Goal: Information Seeking & Learning: Learn about a topic

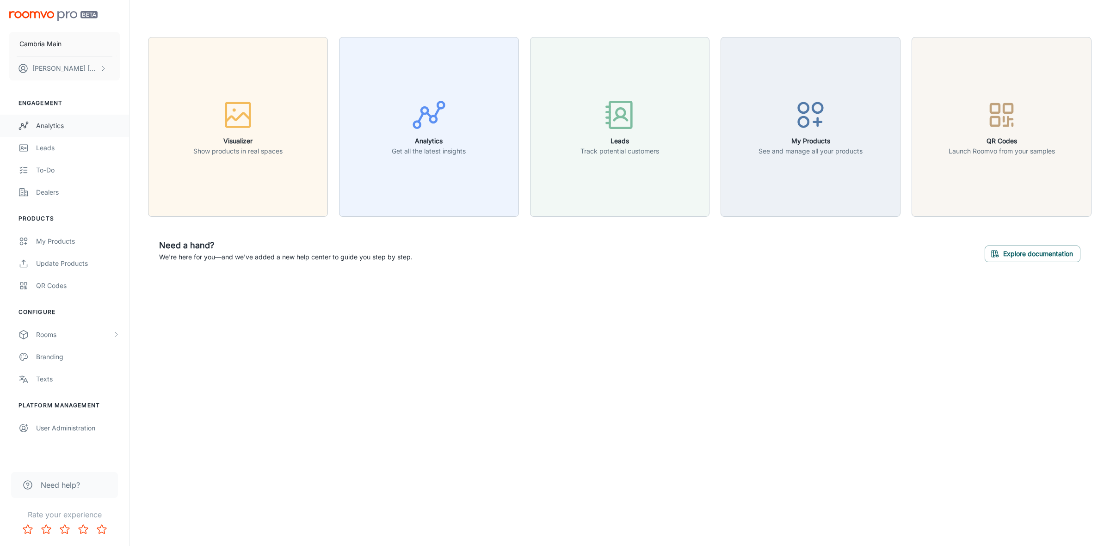
click at [77, 128] on div "Analytics" at bounding box center [78, 126] width 84 height 10
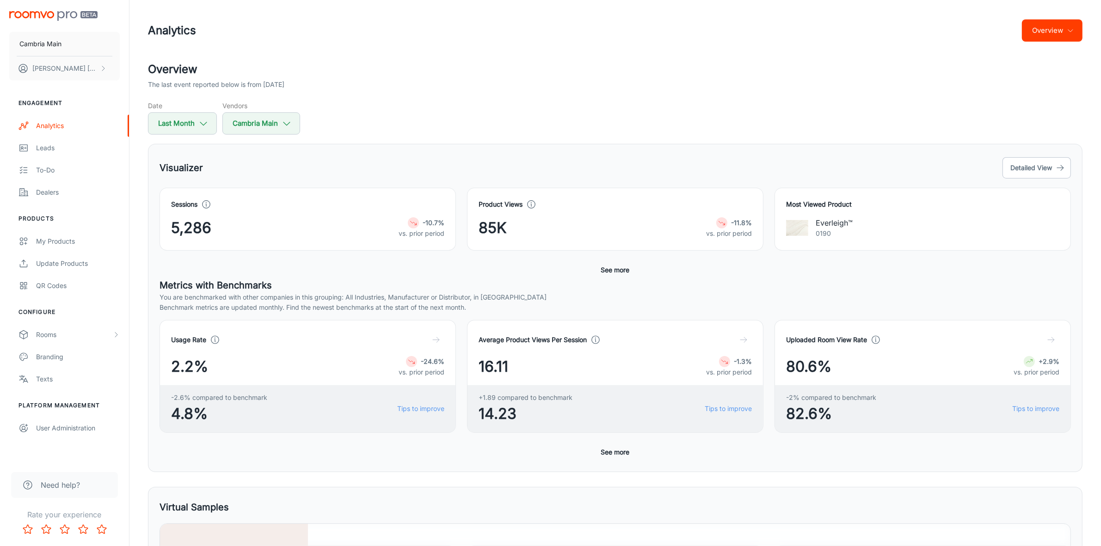
click at [627, 269] on button "See more" at bounding box center [616, 270] width 36 height 17
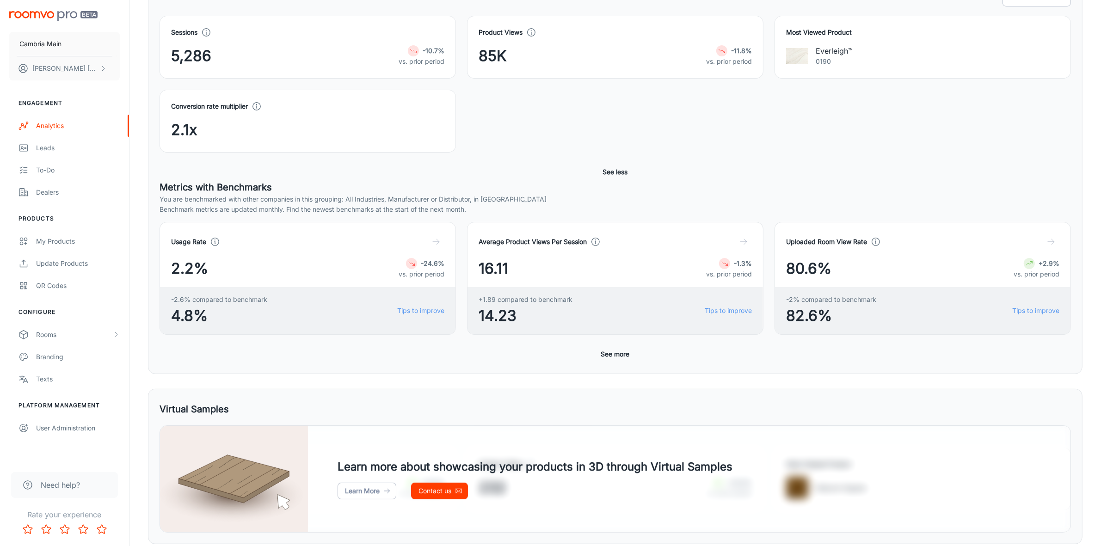
scroll to position [173, 0]
click at [619, 351] on button "See more" at bounding box center [616, 353] width 36 height 17
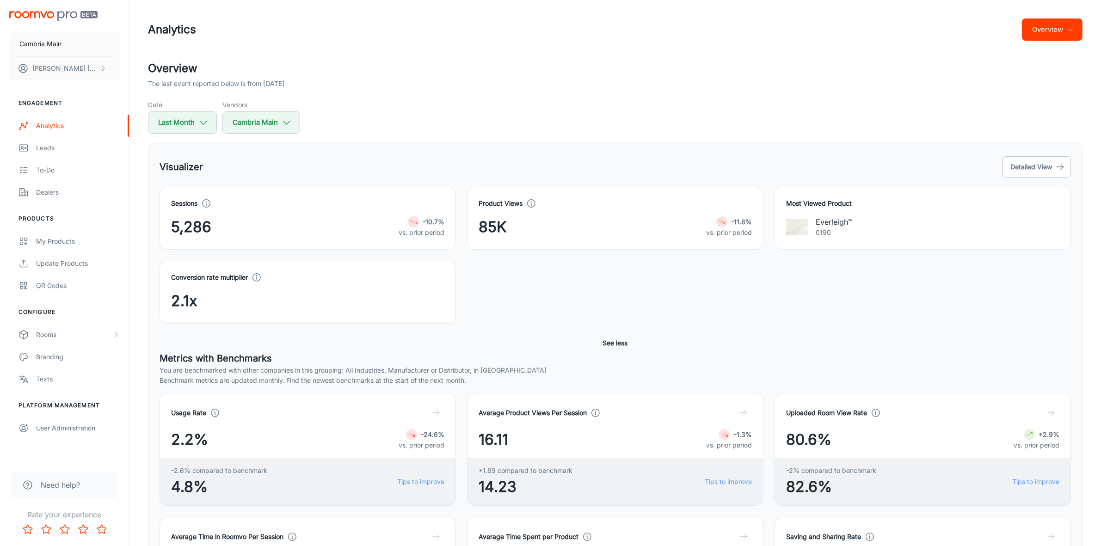
scroll to position [0, 0]
click at [210, 120] on button "Last Month" at bounding box center [182, 123] width 69 height 22
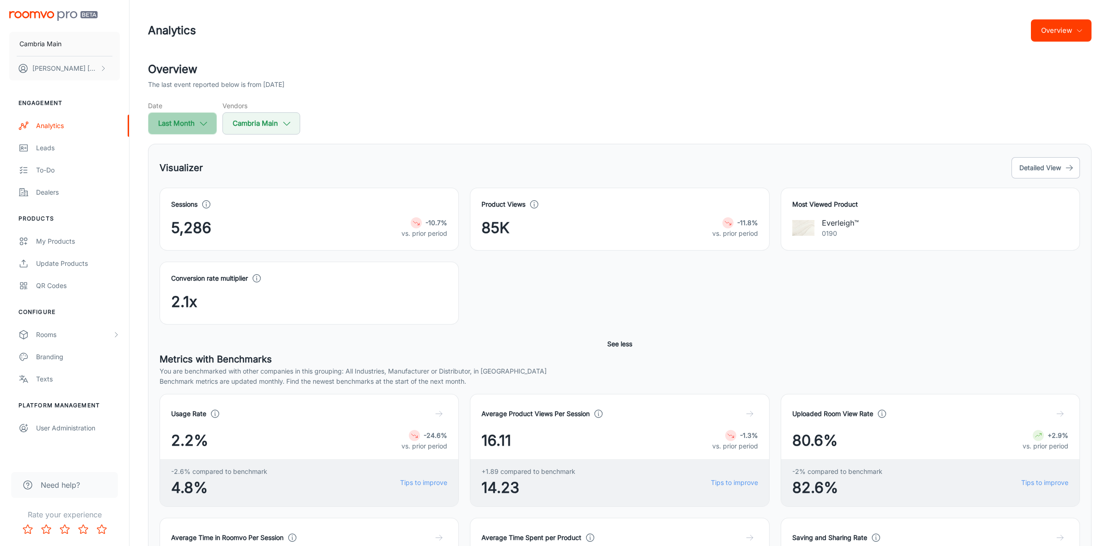
select select "8"
select select "2025"
select select "8"
select select "2025"
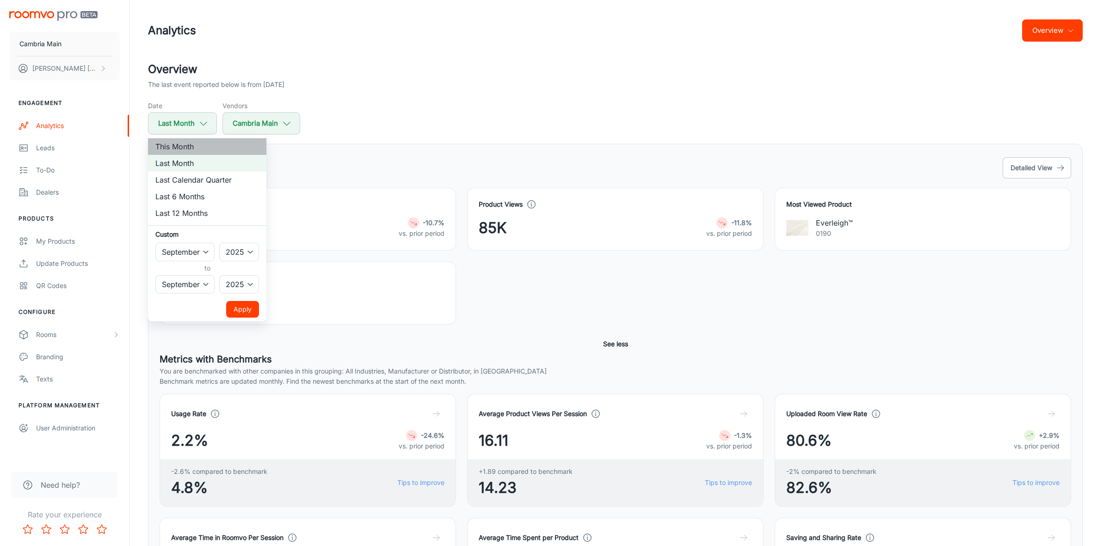
click at [193, 147] on li "This Month" at bounding box center [207, 146] width 118 height 17
select select "9"
click at [248, 309] on button "Apply" at bounding box center [242, 309] width 33 height 17
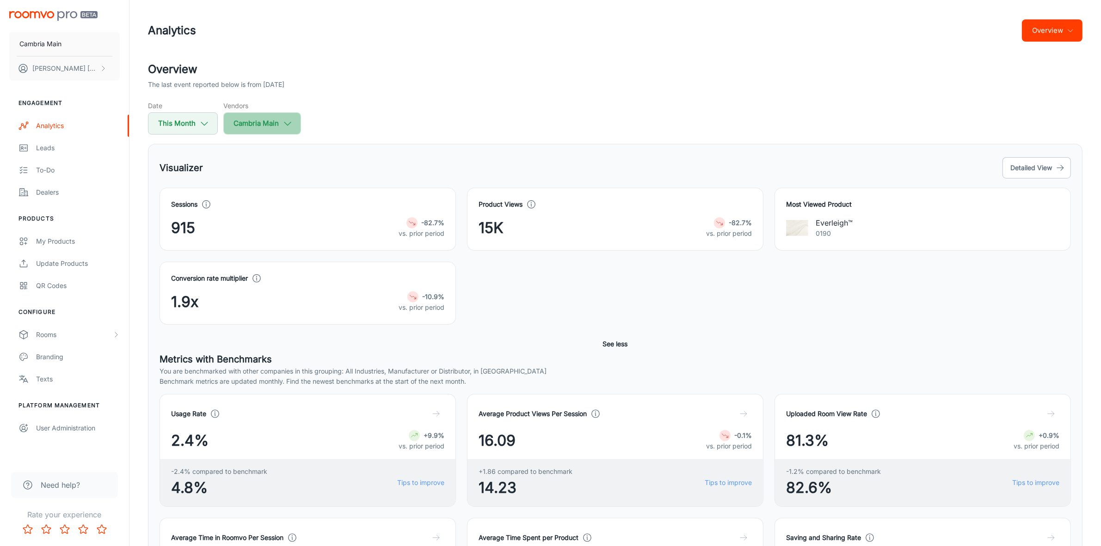
click at [281, 119] on button "Cambria Main" at bounding box center [262, 123] width 78 height 22
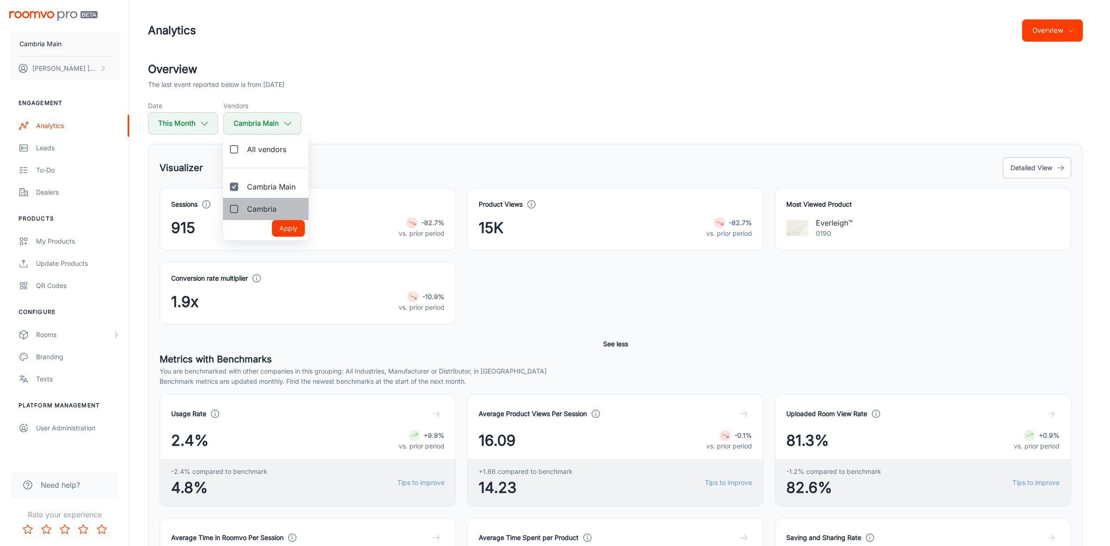
click at [270, 204] on span "Cambria" at bounding box center [262, 209] width 30 height 11
click at [243, 204] on input "Cambria" at bounding box center [234, 209] width 19 height 19
checkbox input "true"
click at [281, 228] on button "Apply" at bounding box center [288, 228] width 33 height 17
checkbox input "true"
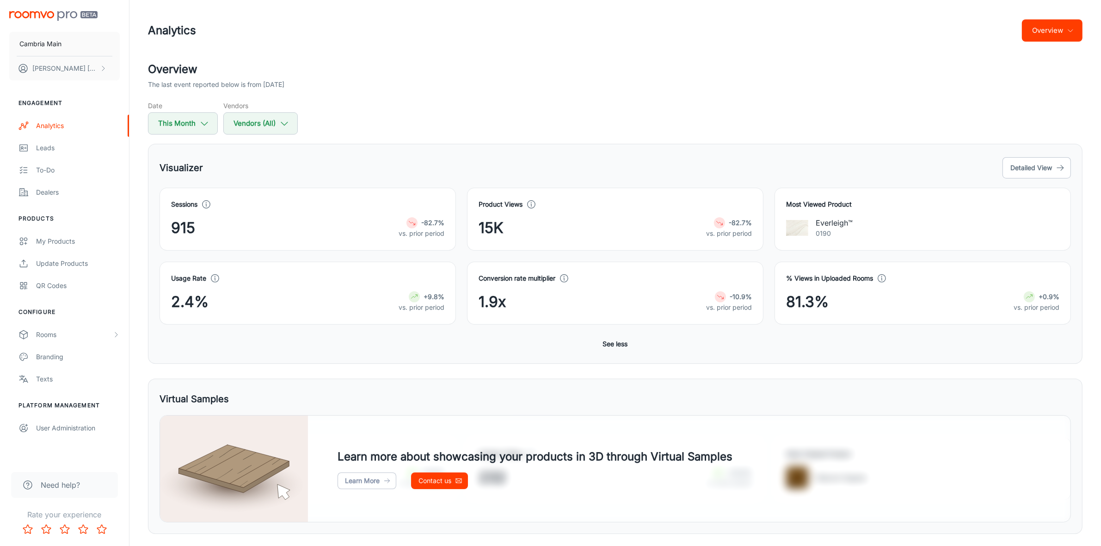
click at [1064, 30] on button "Overview" at bounding box center [1052, 30] width 61 height 22
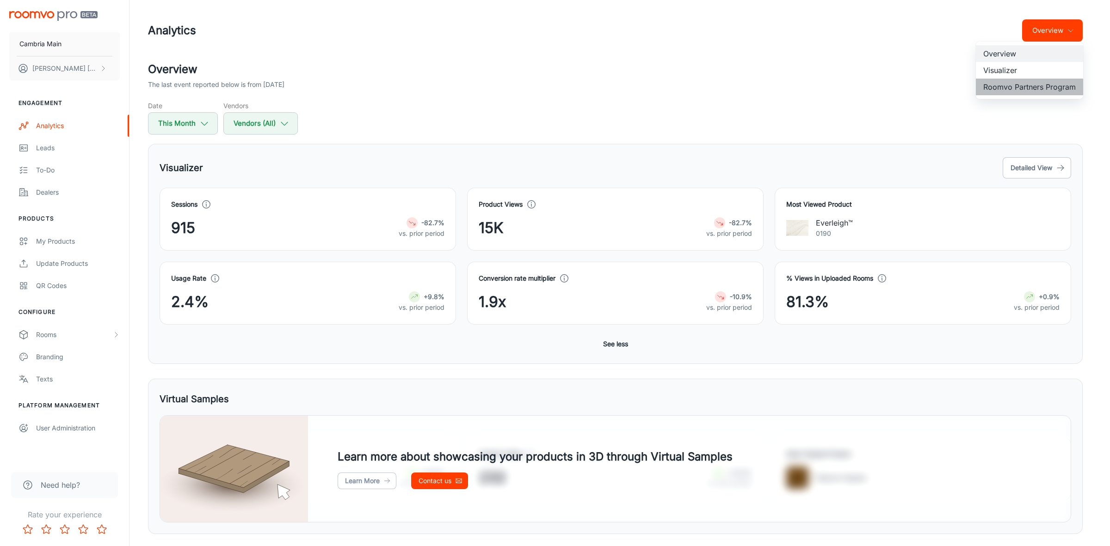
click at [1026, 87] on li "Roomvo Partners Program" at bounding box center [1029, 87] width 107 height 17
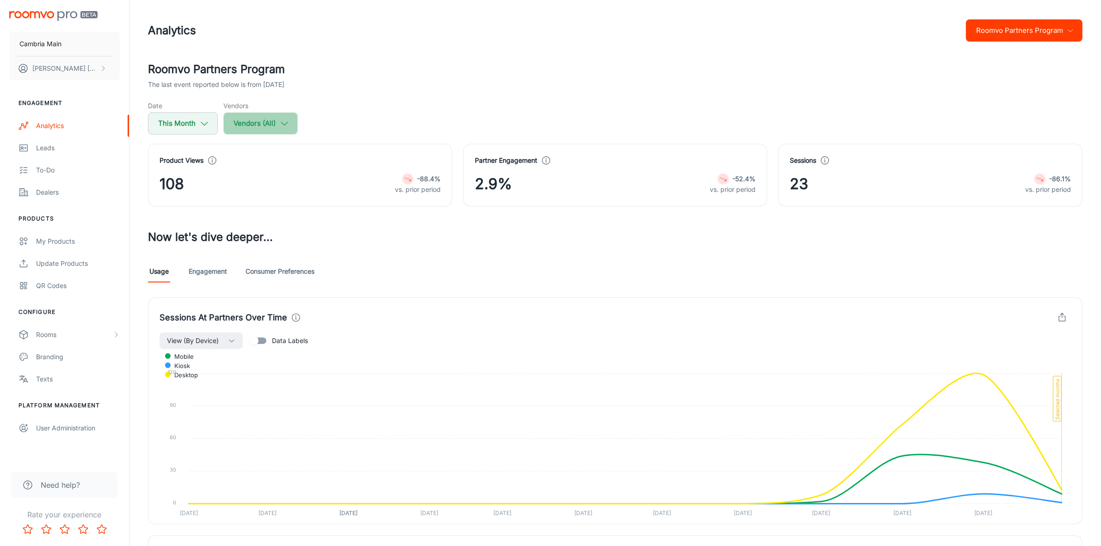
click at [254, 123] on button "Vendors (All)" at bounding box center [260, 123] width 74 height 22
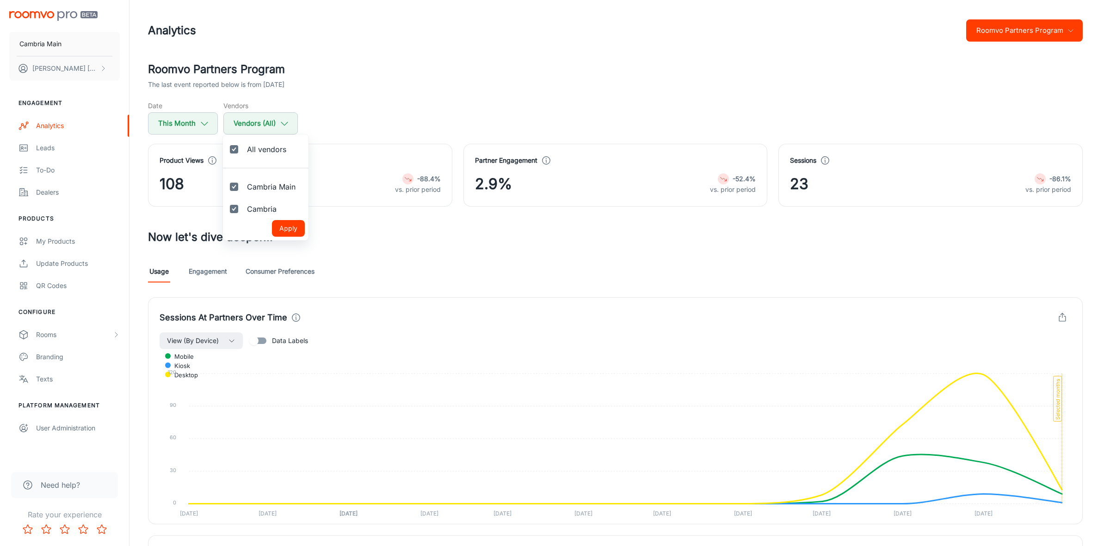
click at [377, 99] on div at bounding box center [555, 273] width 1110 height 546
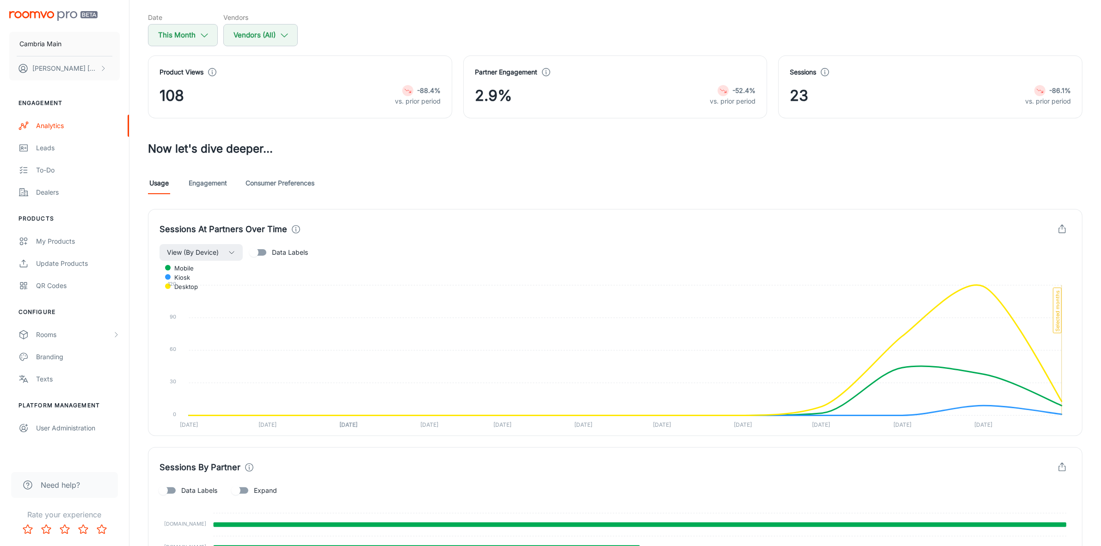
scroll to position [254, 0]
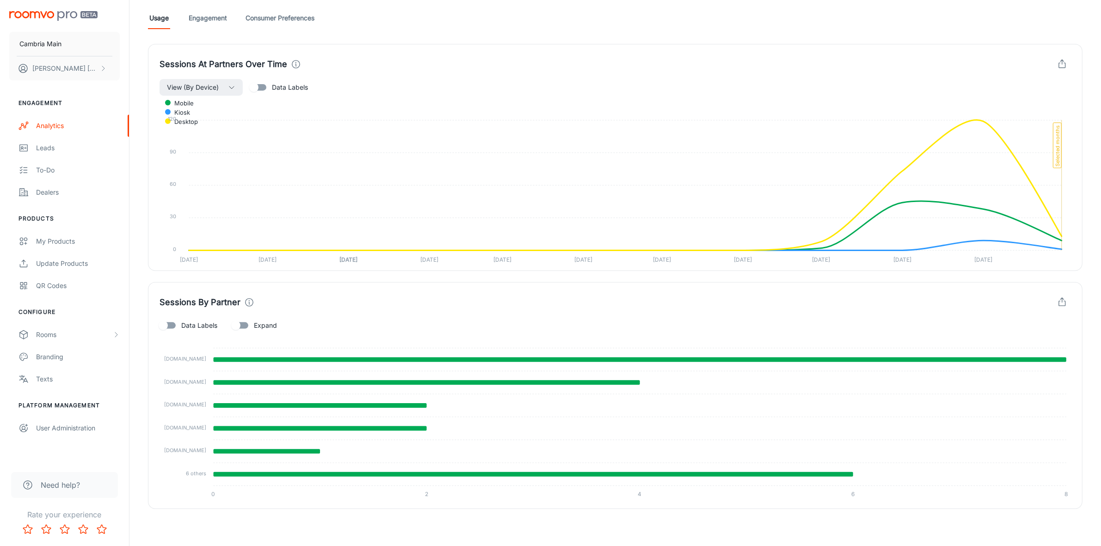
click at [210, 321] on span "Data Labels" at bounding box center [199, 326] width 36 height 10
click at [190, 320] on input "Data Labels" at bounding box center [163, 326] width 53 height 18
checkbox input "true"
click at [280, 325] on div "Data Labels Expand" at bounding box center [616, 326] width 912 height 18
click at [263, 325] on span "Expand" at bounding box center [265, 326] width 23 height 10
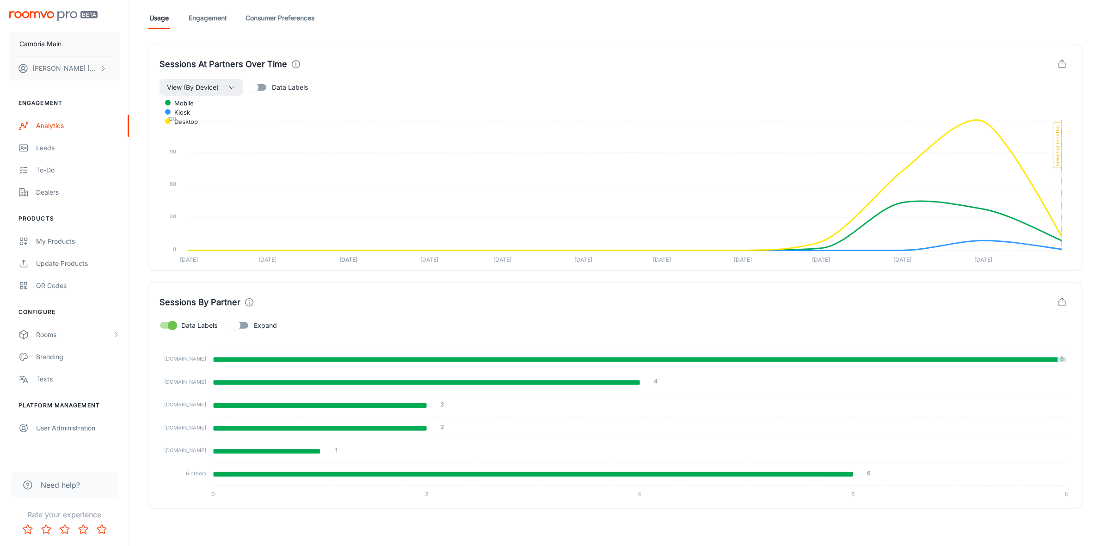
click at [262, 325] on input "Expand" at bounding box center [236, 326] width 53 height 18
checkbox input "true"
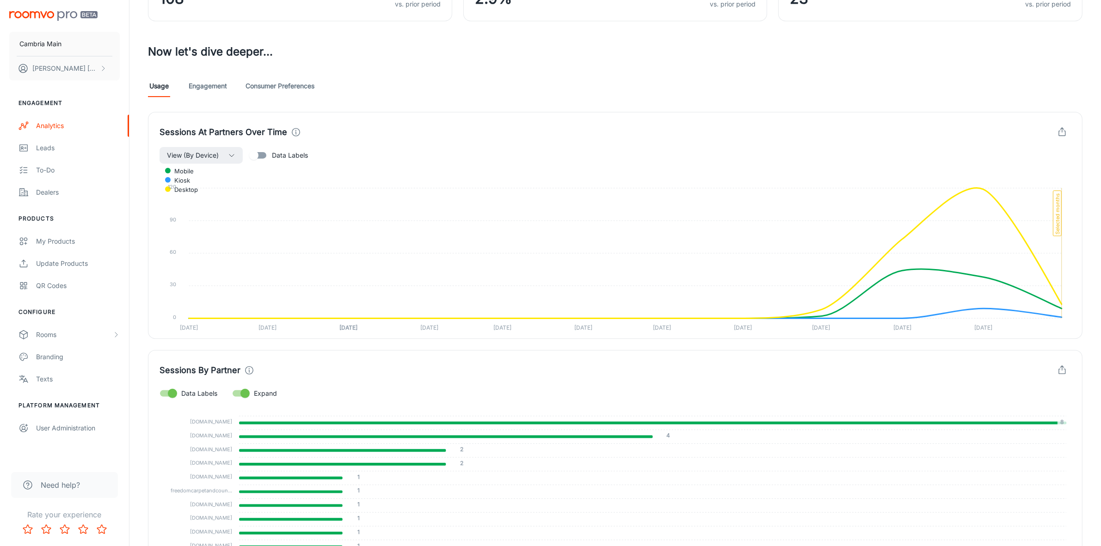
scroll to position [0, 0]
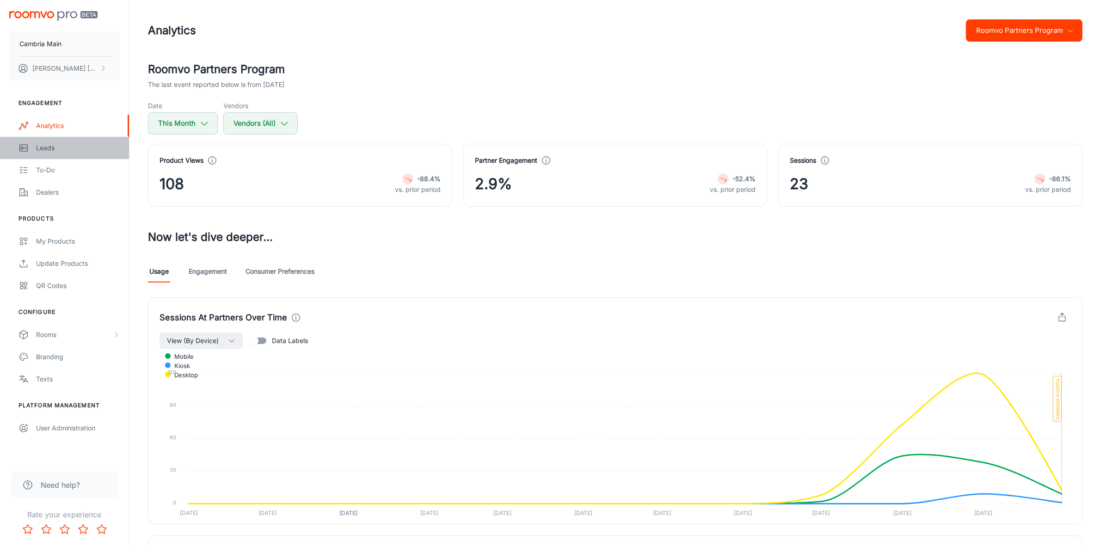
click at [49, 140] on link "Leads" at bounding box center [64, 148] width 129 height 22
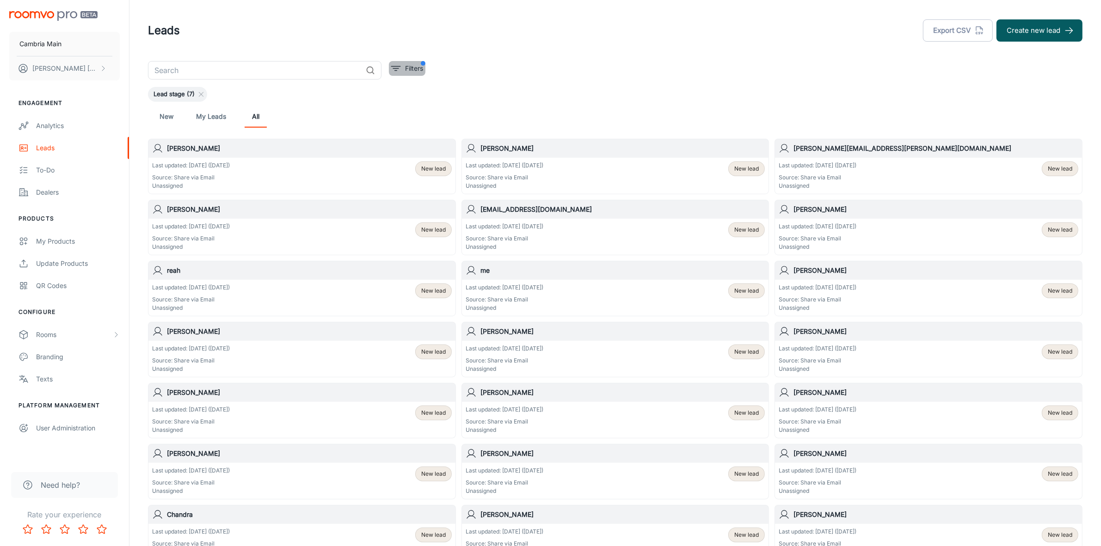
click at [420, 68] on p "Filters" at bounding box center [414, 68] width 18 height 10
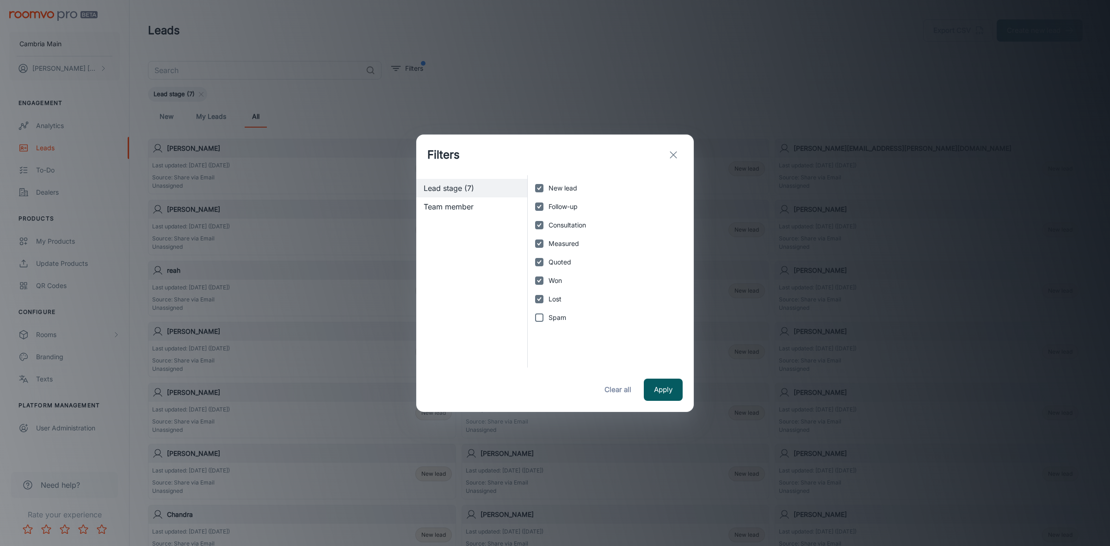
click at [679, 149] on icon "exit" at bounding box center [673, 154] width 11 height 11
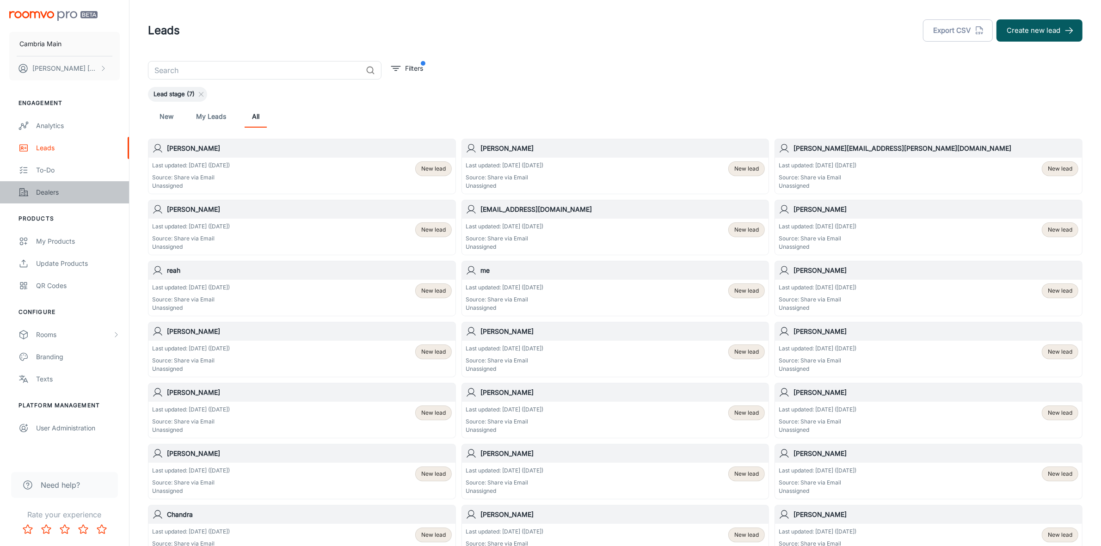
click at [47, 191] on div "Dealers" at bounding box center [78, 192] width 84 height 10
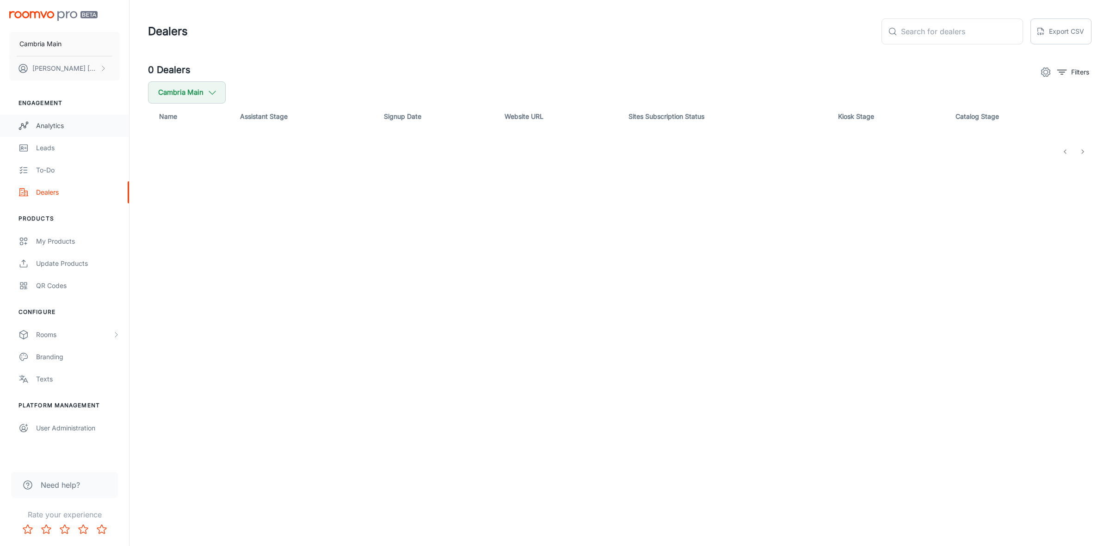
click at [40, 126] on div "Analytics" at bounding box center [78, 126] width 84 height 10
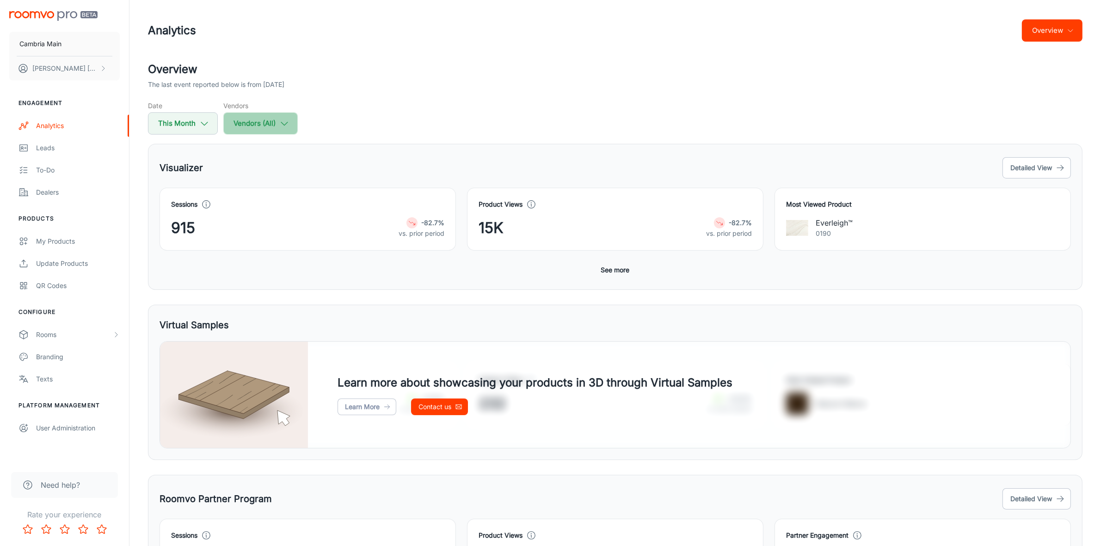
click at [292, 124] on button "Vendors (All)" at bounding box center [260, 123] width 74 height 22
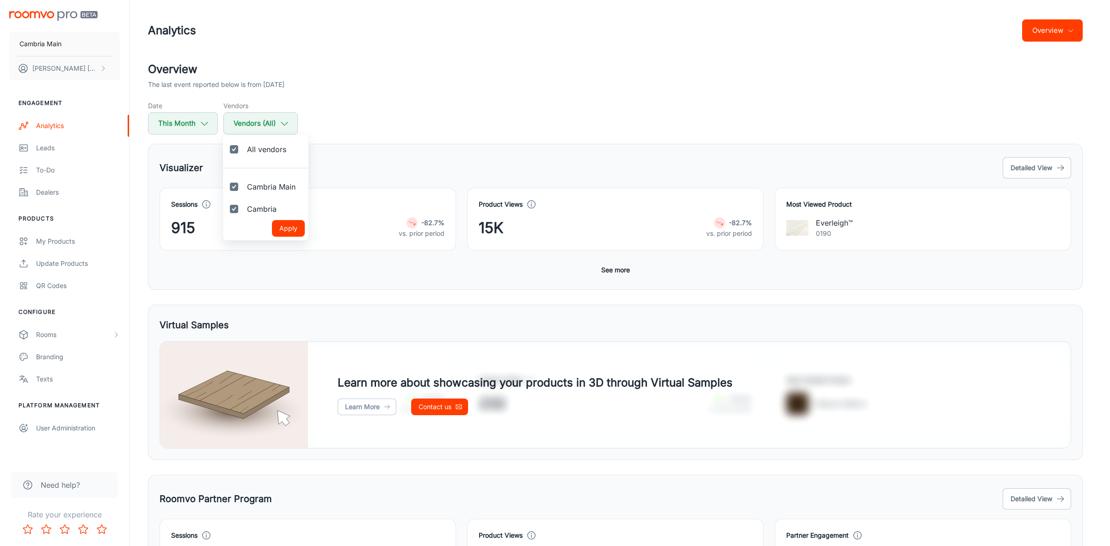
click at [292, 124] on div at bounding box center [555, 273] width 1110 height 546
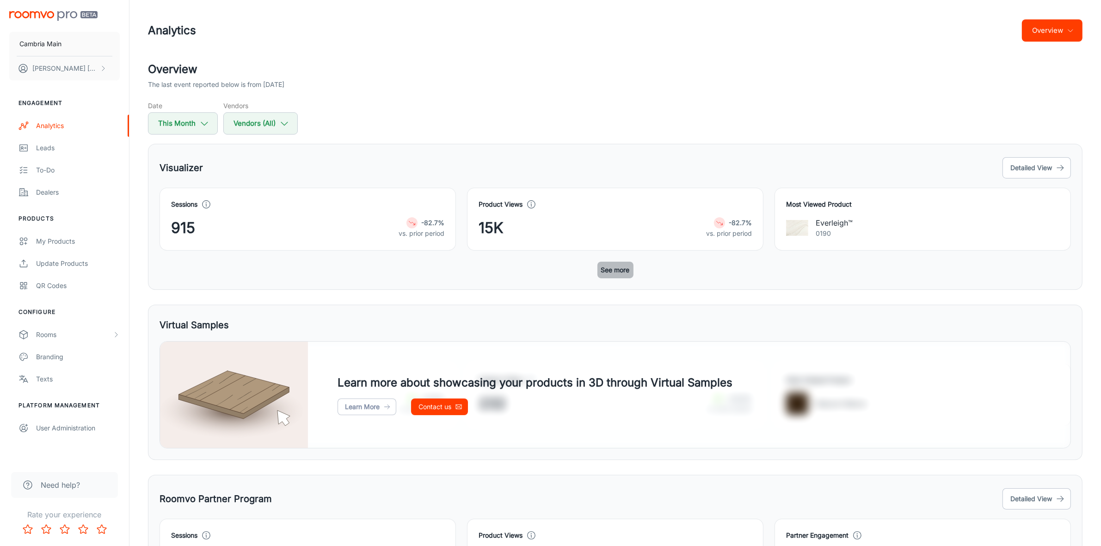
click at [629, 271] on button "See more" at bounding box center [616, 270] width 36 height 17
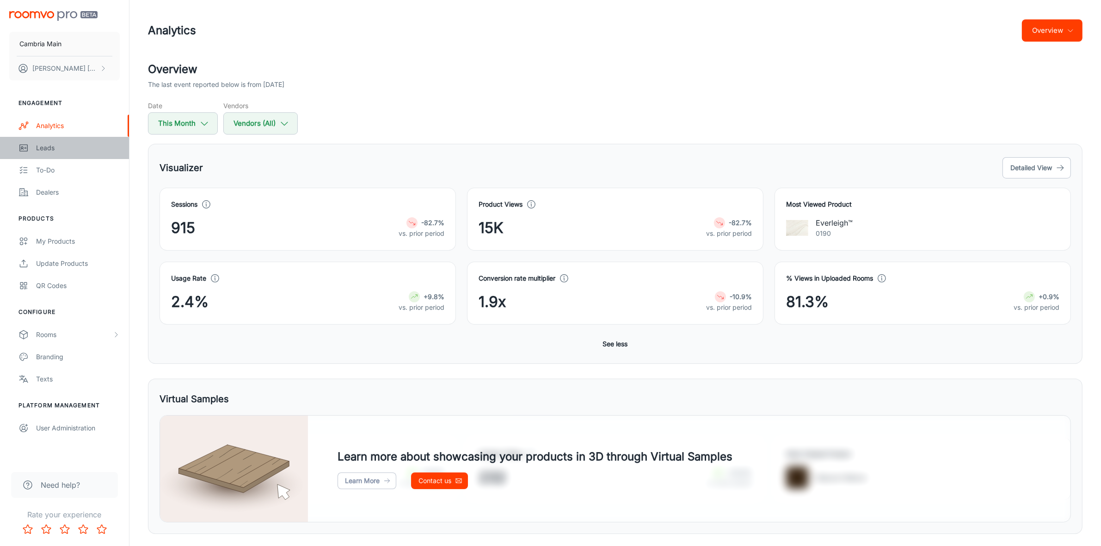
click at [47, 148] on div "Leads" at bounding box center [78, 148] width 84 height 10
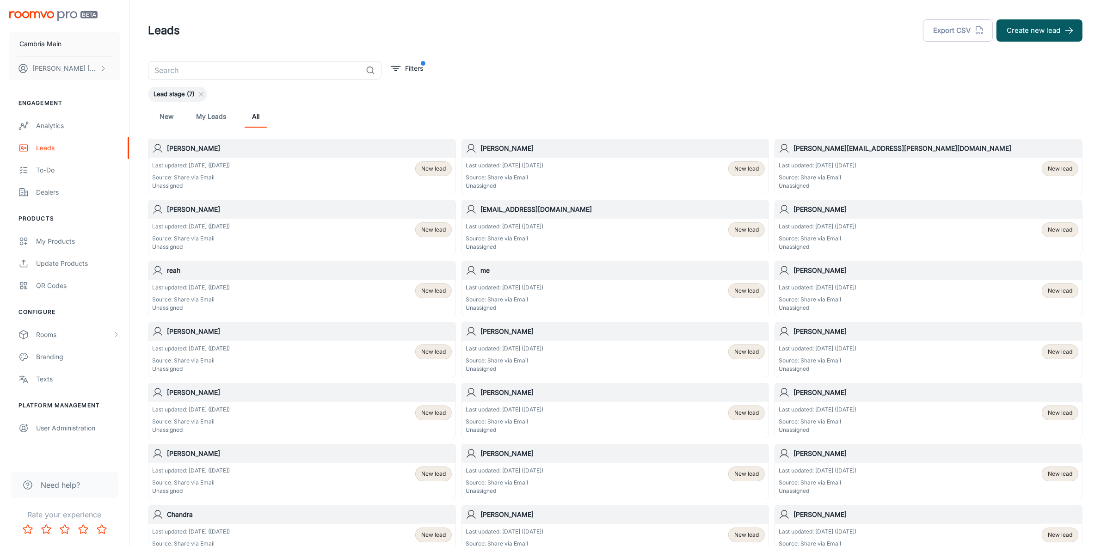
click at [217, 124] on link "My Leads" at bounding box center [211, 116] width 30 height 22
